Goal: Find specific fact

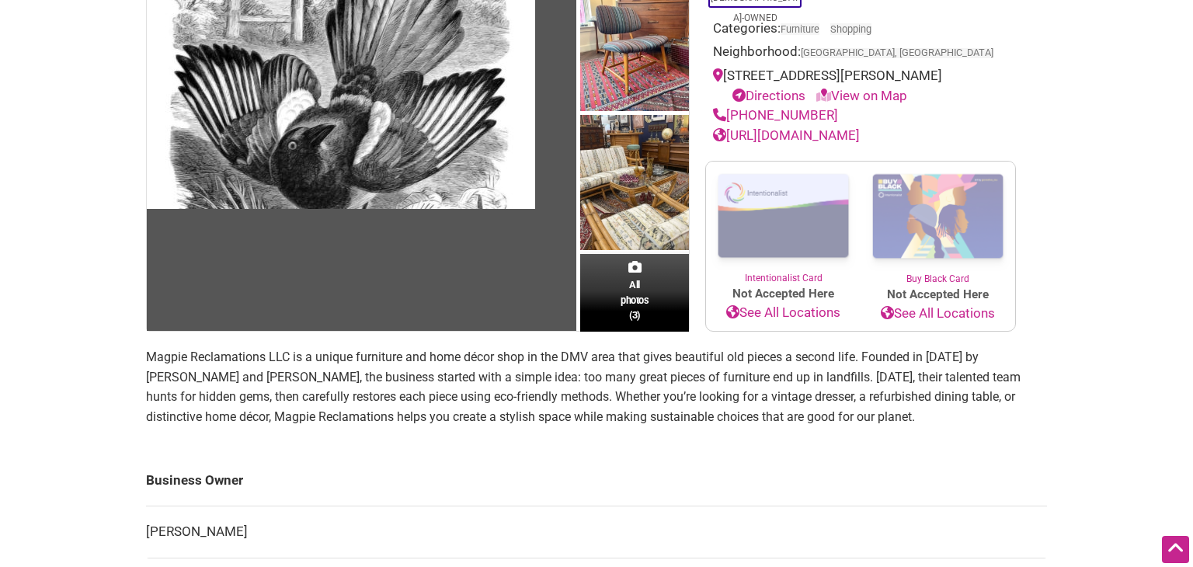
scroll to position [197, 0]
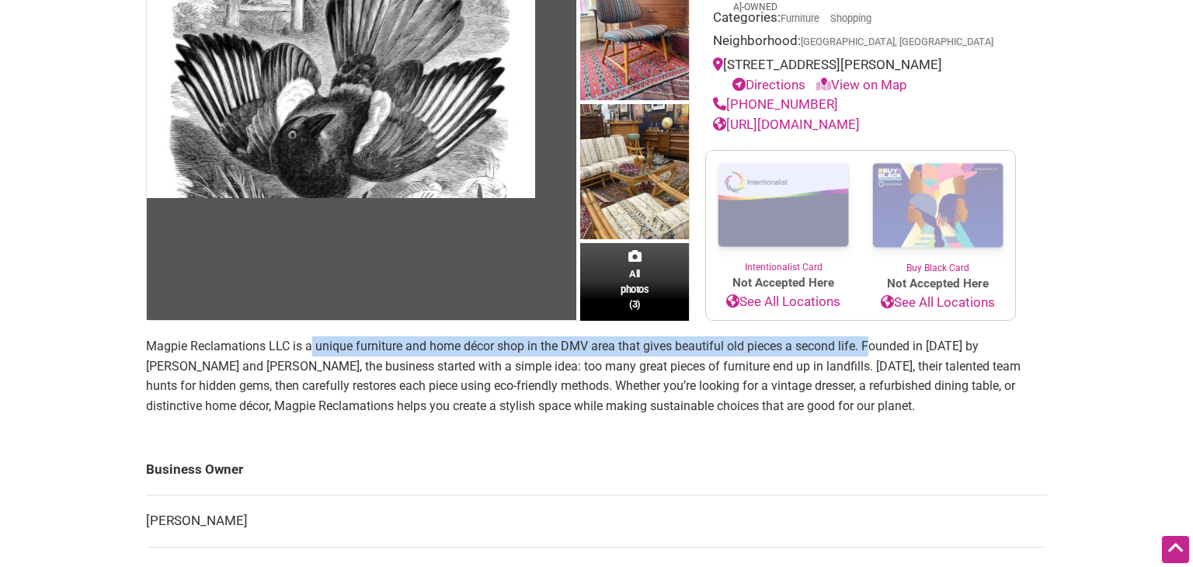
drag, startPoint x: 869, startPoint y: 347, endPoint x: 309, endPoint y: 354, distance: 560.0
click at [309, 354] on p "Magpie Reclamations LLC is a unique furniture and home décor shop in the DMV ar…" at bounding box center [596, 375] width 901 height 79
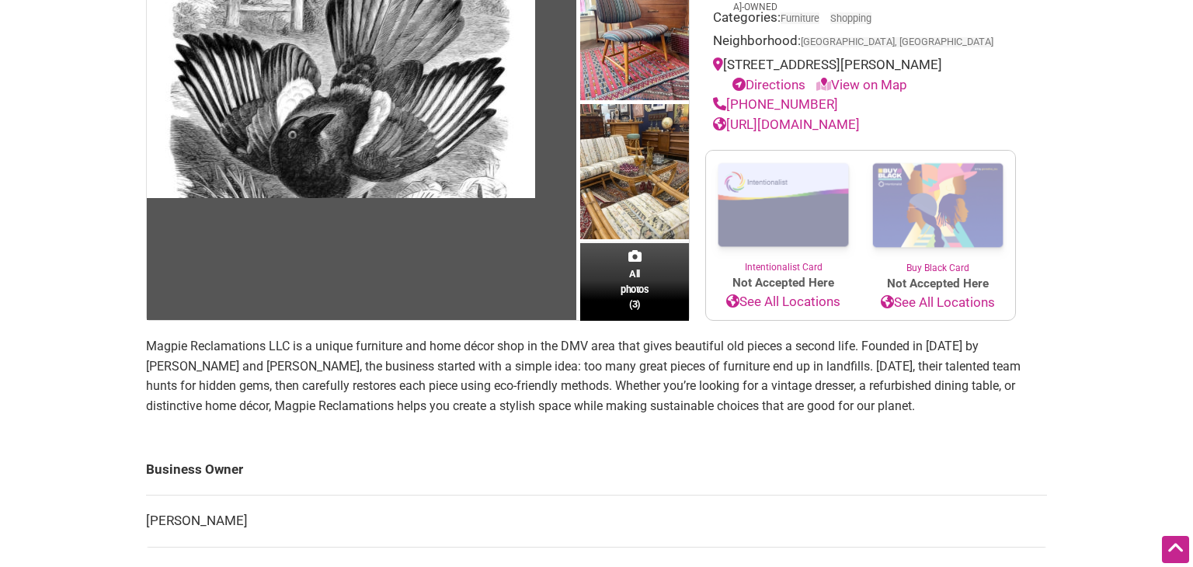
click at [425, 357] on p "Magpie Reclamations LLC is a unique furniture and home décor shop in the DMV ar…" at bounding box center [596, 375] width 901 height 79
click at [986, 345] on p "Magpie Reclamations LLC is a unique furniture and home décor shop in the DMV ar…" at bounding box center [596, 375] width 901 height 79
drag, startPoint x: 986, startPoint y: 345, endPoint x: 308, endPoint y: 367, distance: 679.1
click at [308, 366] on p "Magpie Reclamations LLC is a unique furniture and home décor shop in the DMV ar…" at bounding box center [596, 375] width 901 height 79
click at [370, 372] on p "Magpie Reclamations LLC is a unique furniture and home décor shop in the DMV ar…" at bounding box center [596, 375] width 901 height 79
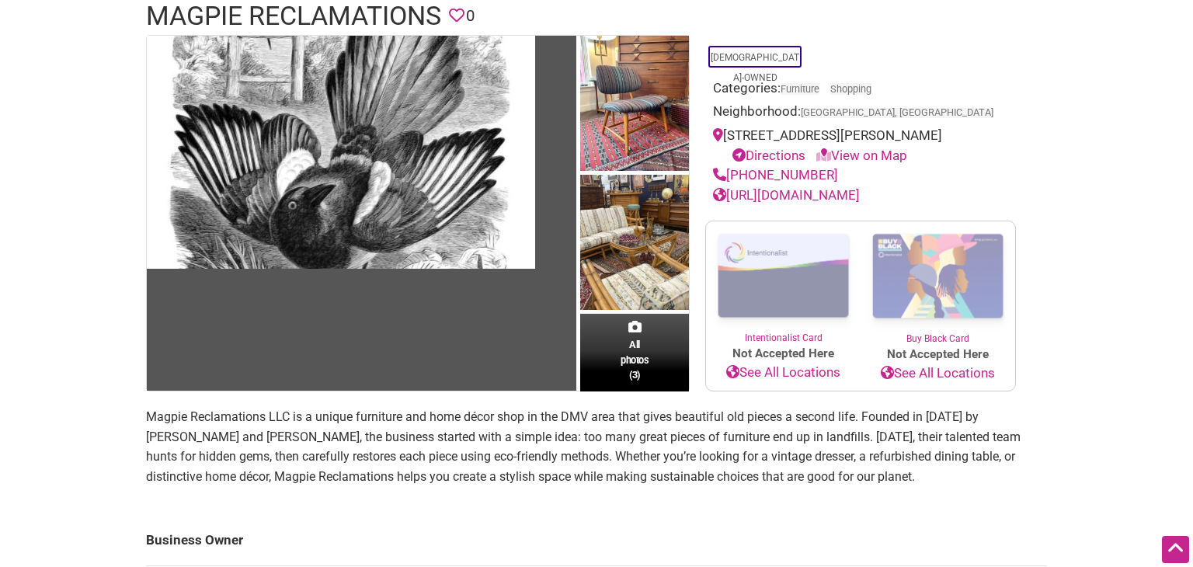
scroll to position [127, 0]
click at [242, 432] on p "Magpie Reclamations LLC is a unique furniture and home décor shop in the DMV ar…" at bounding box center [596, 445] width 901 height 79
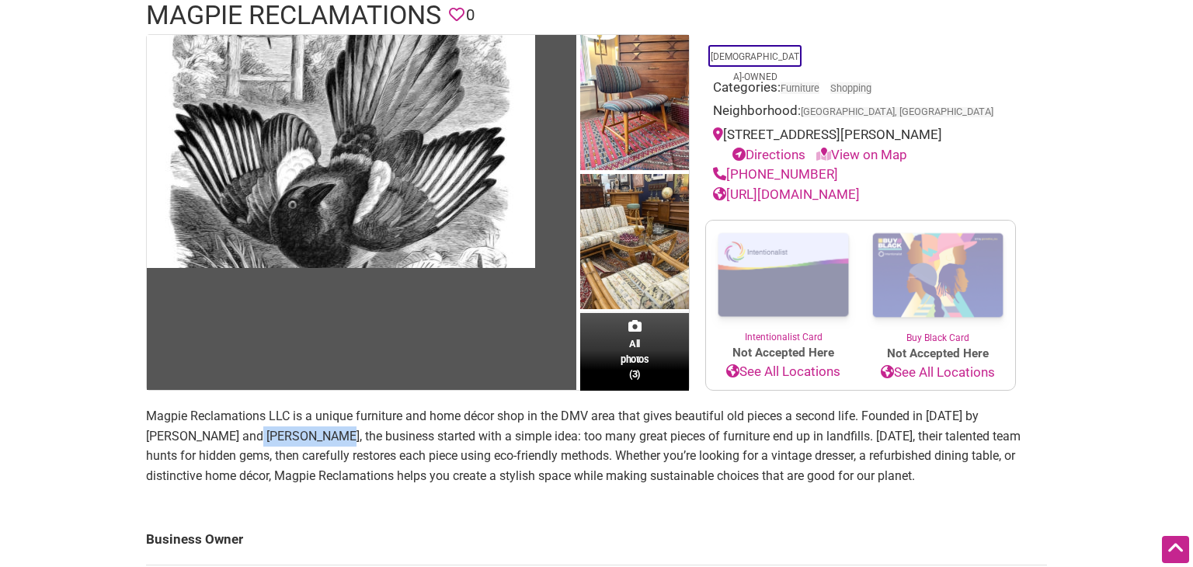
drag, startPoint x: 242, startPoint y: 432, endPoint x: 292, endPoint y: 431, distance: 50.5
click at [292, 431] on p "Magpie Reclamations LLC is a unique furniture and home décor shop in the DMV ar…" at bounding box center [596, 445] width 901 height 79
copy p "[PERSON_NAME]"
click at [240, 438] on p "Magpie Reclamations LLC is a unique furniture and home décor shop in the DMV ar…" at bounding box center [596, 445] width 901 height 79
drag, startPoint x: 240, startPoint y: 438, endPoint x: 276, endPoint y: 433, distance: 36.0
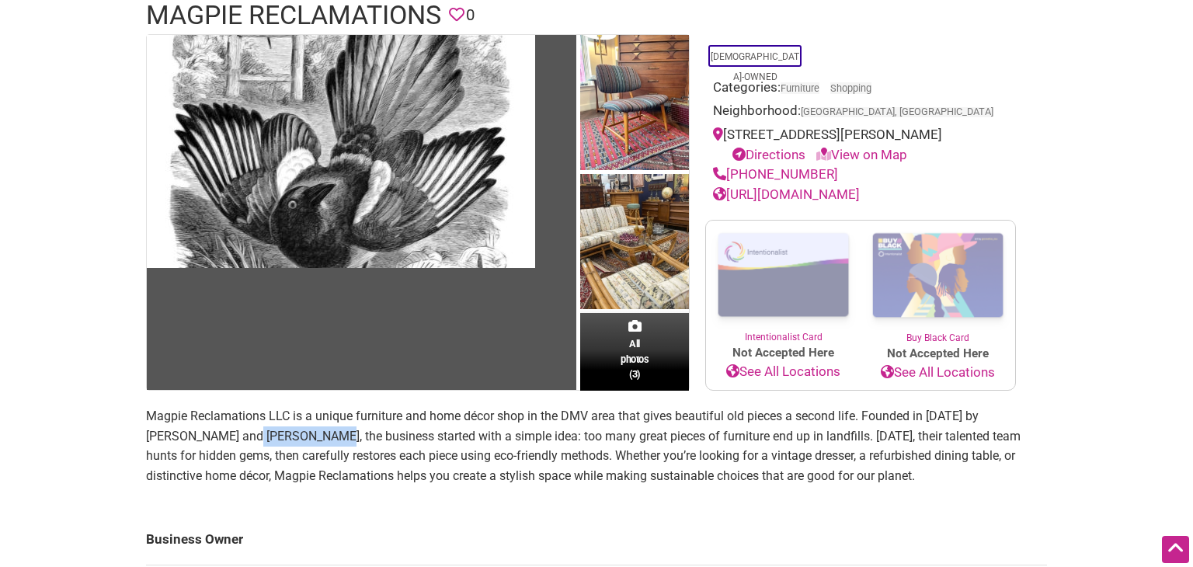
click at [276, 433] on p "Magpie Reclamations LLC is a unique furniture and home décor shop in the DMV ar…" at bounding box center [596, 445] width 901 height 79
click at [1073, 258] on div "Intentionalist Spend like it matters 0 Add a Business Map Blog Store Offers Int…" at bounding box center [596, 529] width 1087 height 1313
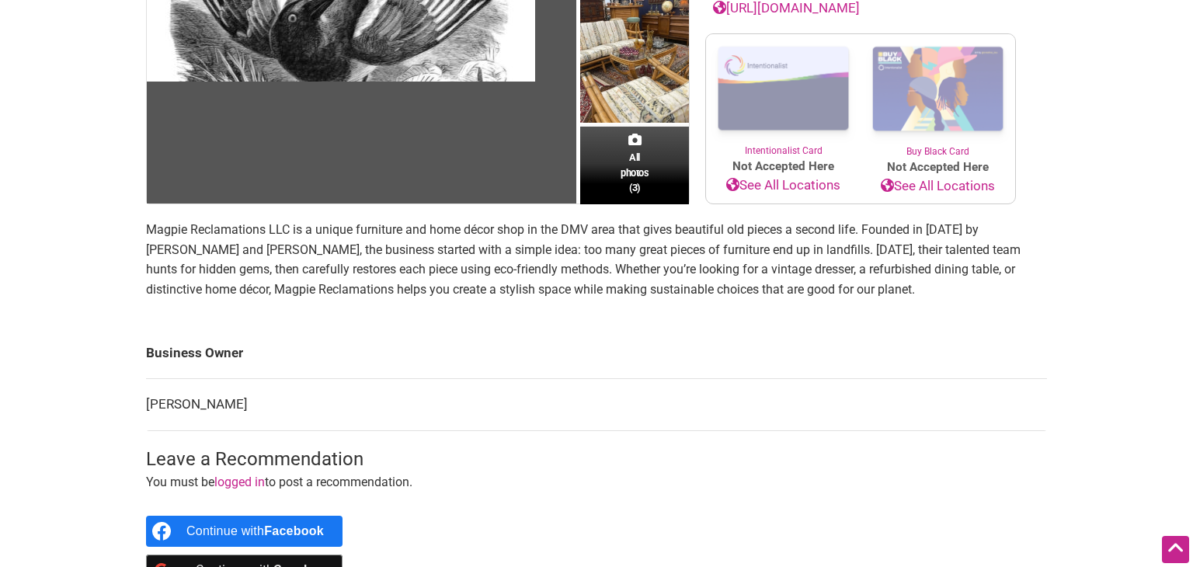
scroll to position [314, 0]
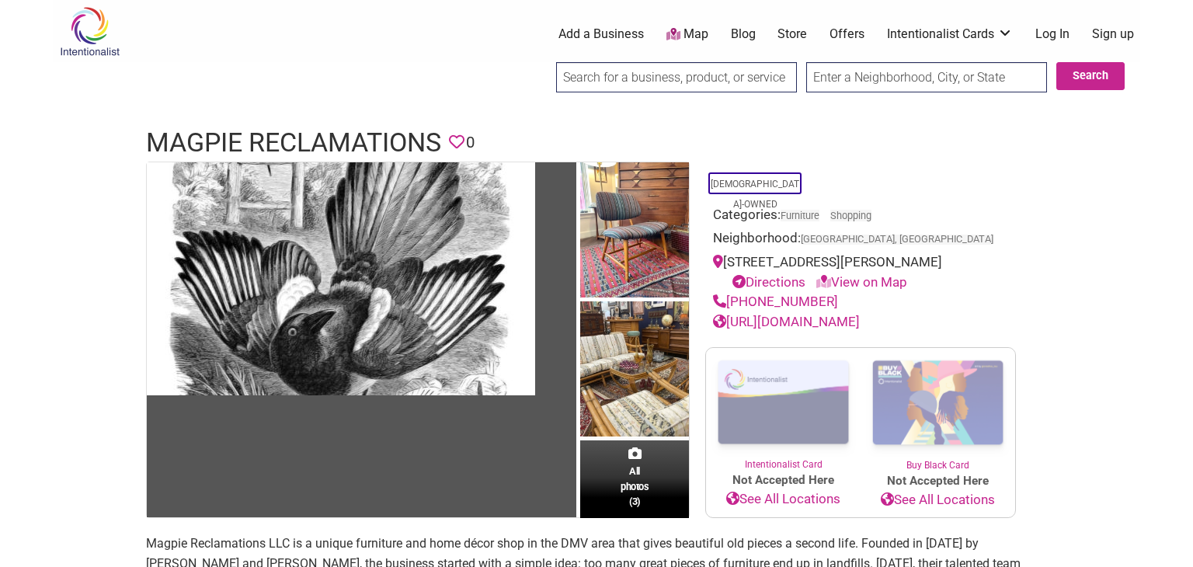
scroll to position [197, 0]
